Goal: Task Accomplishment & Management: Use online tool/utility

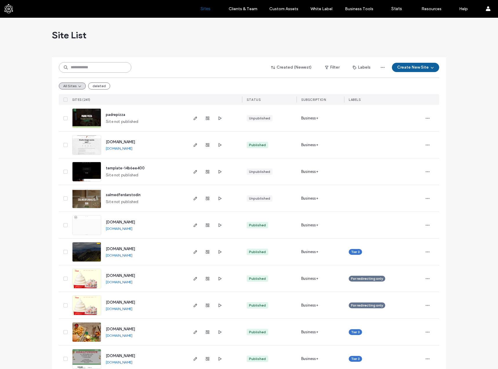
click at [98, 63] on input at bounding box center [95, 67] width 73 height 10
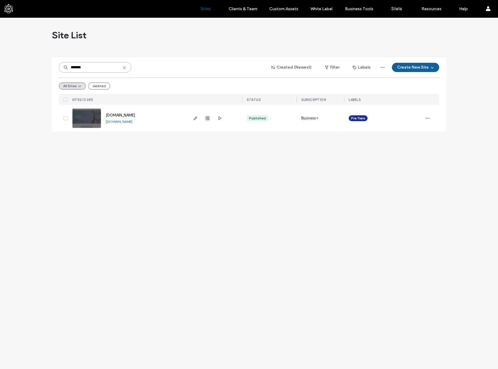
type input "*******"
click at [205, 120] on icon "button" at bounding box center [207, 118] width 5 height 5
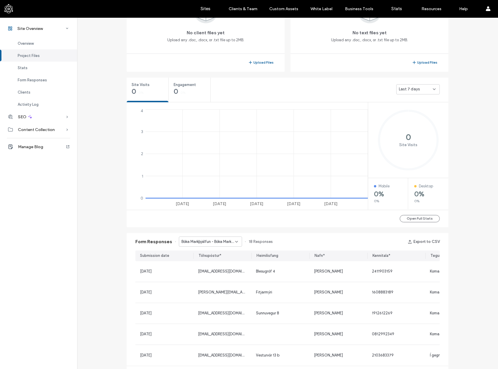
scroll to position [203, 0]
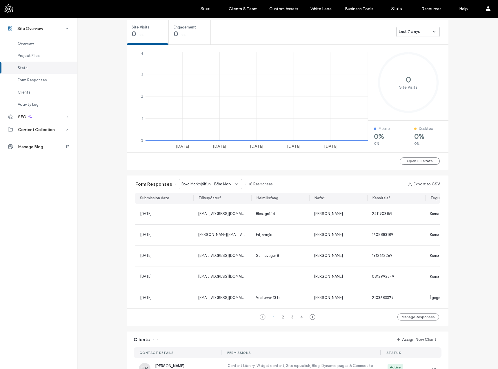
scroll to position [232, 0]
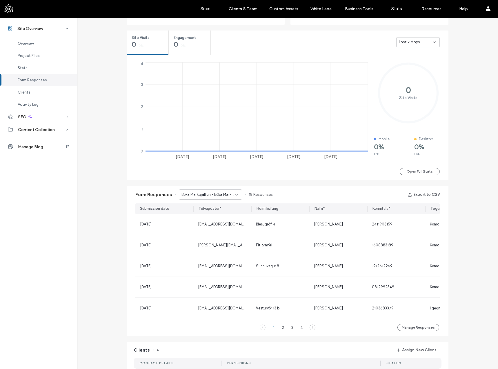
scroll to position [203, 0]
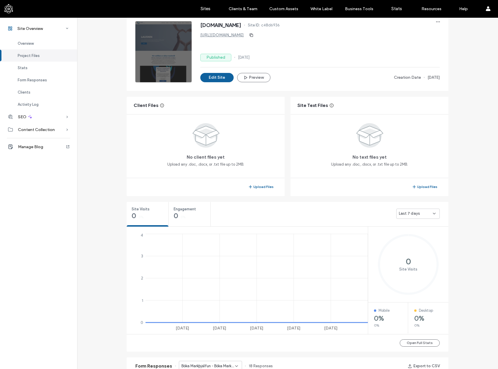
scroll to position [29, 0]
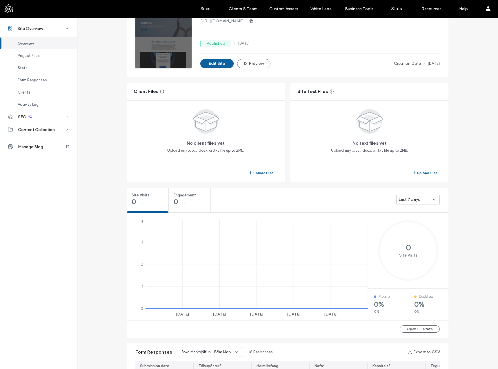
scroll to position [58, 0]
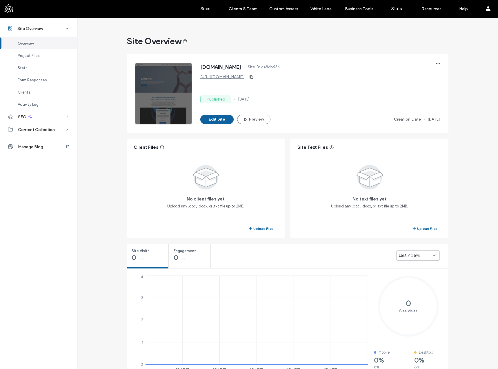
click at [53, 80] on div "Form Responses" at bounding box center [38, 80] width 77 height 12
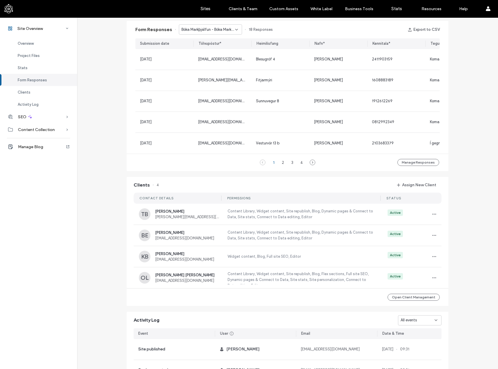
scroll to position [378, 0]
click at [98, 125] on div "Site Overview www.lausnin.is Site ID: c48d6936 http://www.lausnin.is Published …" at bounding box center [287, 57] width 421 height 836
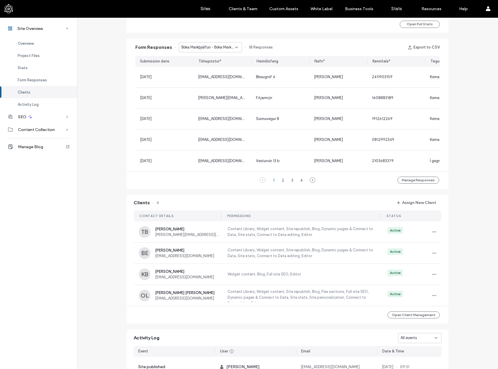
scroll to position [349, 0]
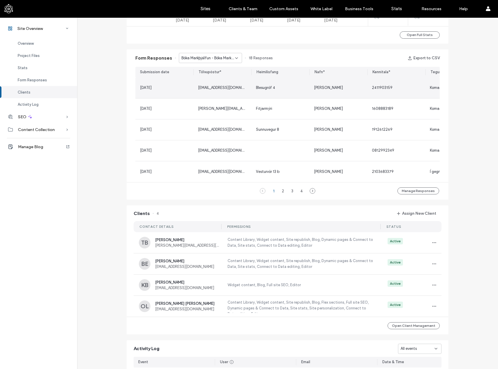
click at [231, 90] on span "alliarab1234@gmail.com" at bounding box center [227, 87] width 59 height 4
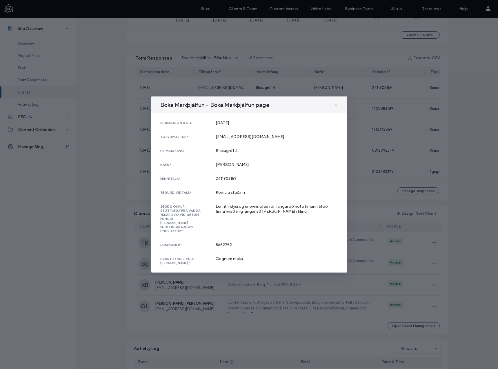
click at [337, 106] on use at bounding box center [336, 104] width 3 height 3
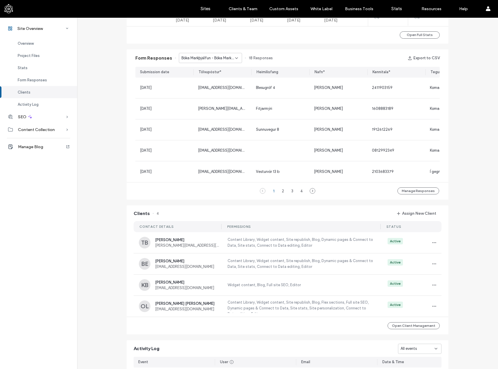
click at [455, 118] on div "Site Overview www.lausnin.is Site ID: c48d6936 http://www.lausnin.is Published …" at bounding box center [287, 86] width 421 height 836
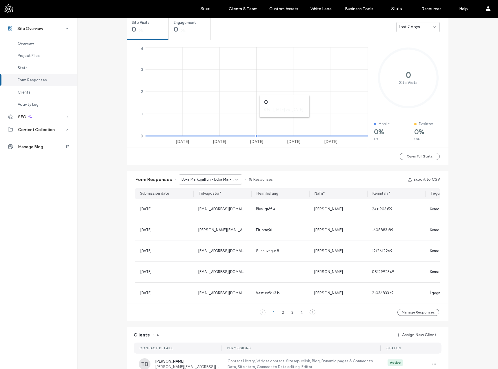
scroll to position [175, 0]
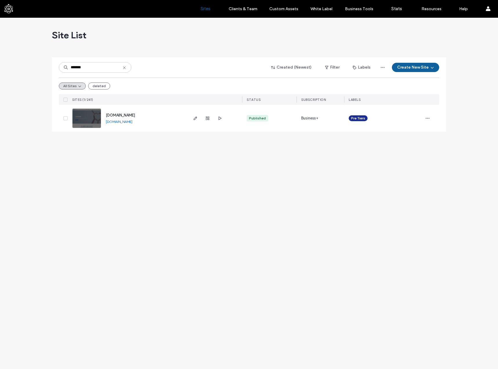
type input "*******"
click at [122, 116] on span "www.lausnin.is" at bounding box center [120, 115] width 29 height 4
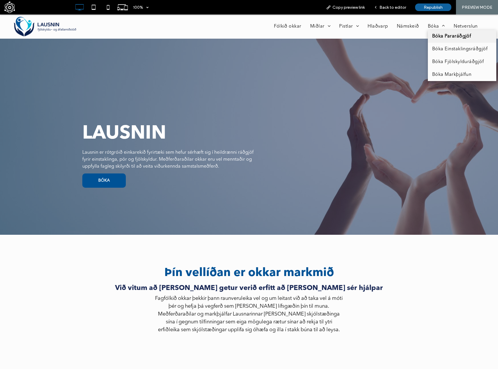
click at [433, 35] on span "Bóka Pararáðgjöf" at bounding box center [452, 36] width 39 height 7
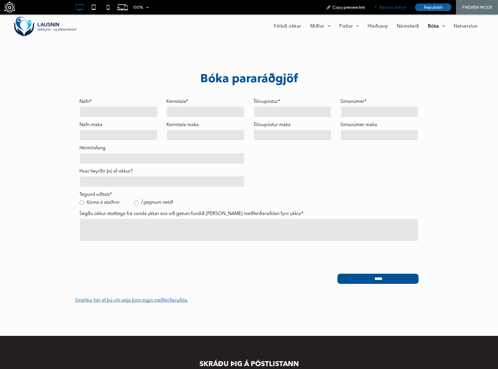
click at [389, 6] on span "Back to editor" at bounding box center [393, 7] width 27 height 5
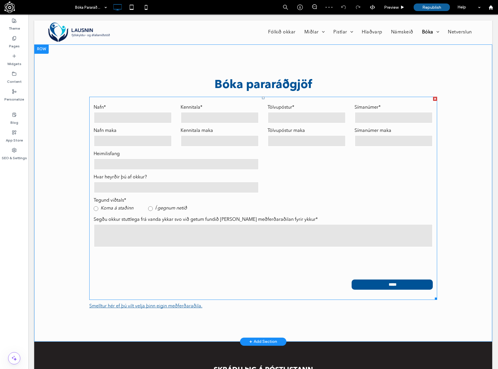
click at [336, 135] on input "email" at bounding box center [307, 141] width 78 height 12
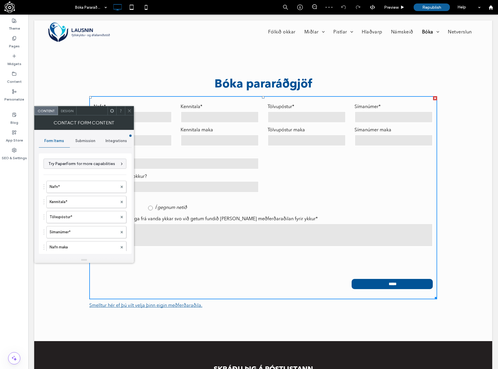
click at [115, 140] on span "Integrations" at bounding box center [116, 140] width 21 height 5
click at [85, 141] on span "Submission" at bounding box center [85, 140] width 20 height 5
click at [82, 183] on label "Actions after submission" at bounding box center [85, 186] width 77 height 12
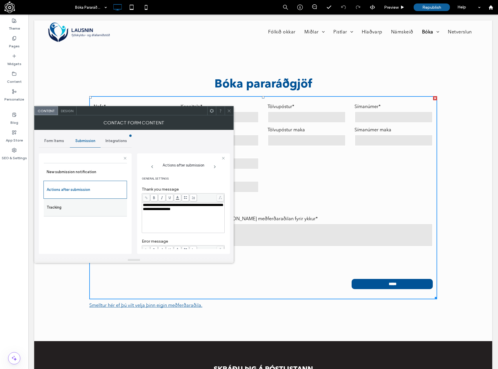
click at [83, 201] on div "Tracking" at bounding box center [85, 207] width 83 height 18
click at [71, 209] on label "Tracking" at bounding box center [85, 207] width 77 height 12
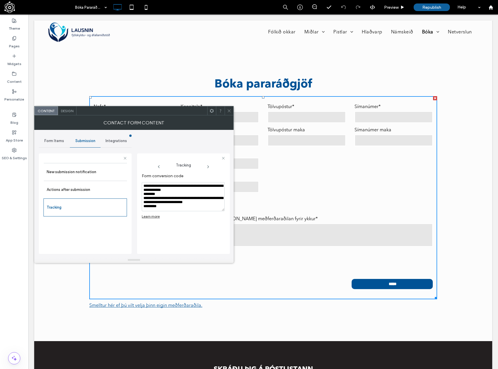
scroll to position [1, 0]
click at [57, 141] on span "Form Items" at bounding box center [54, 140] width 20 height 5
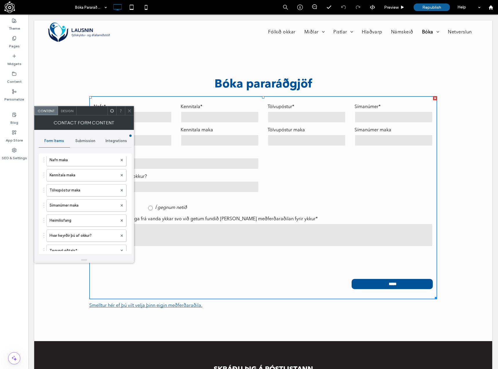
scroll to position [0, 0]
click at [115, 142] on span "Integrations" at bounding box center [116, 140] width 21 height 5
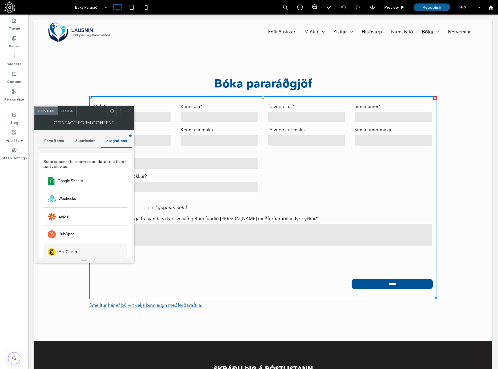
click at [76, 247] on div "MailChimp" at bounding box center [86, 252] width 84 height 18
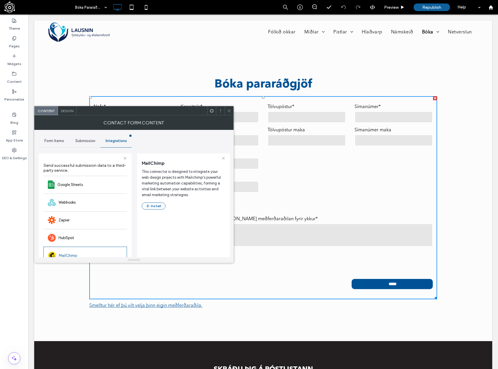
click at [230, 110] on icon at bounding box center [229, 111] width 4 height 4
